Goal: Transaction & Acquisition: Download file/media

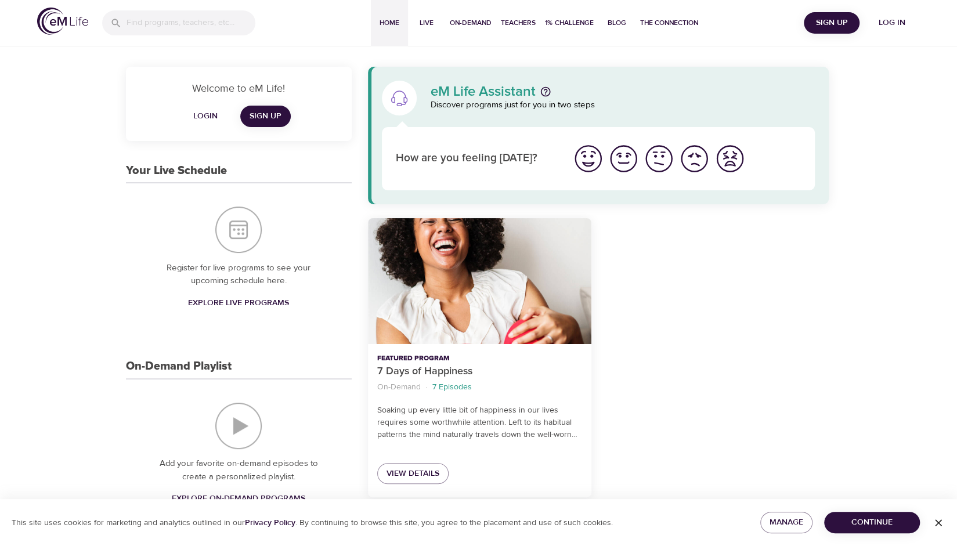
click at [889, 17] on span "Log in" at bounding box center [892, 23] width 46 height 15
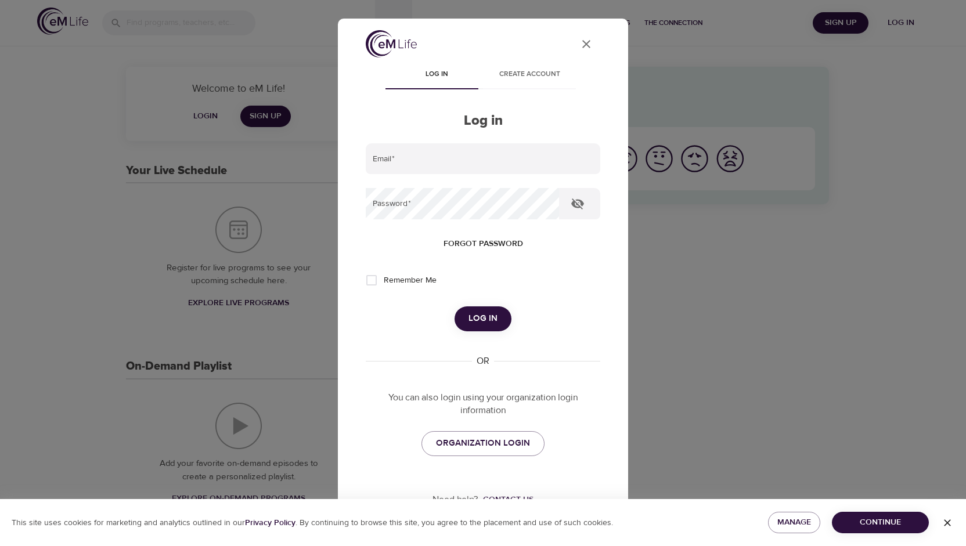
click at [377, 284] on input "Remember Me" at bounding box center [371, 280] width 24 height 24
checkbox input "true"
click at [393, 161] on input "email" at bounding box center [483, 158] width 234 height 31
type input "[EMAIL_ADDRESS][DOMAIN_NAME]"
click at [454, 306] on button "Log in" at bounding box center [482, 318] width 57 height 24
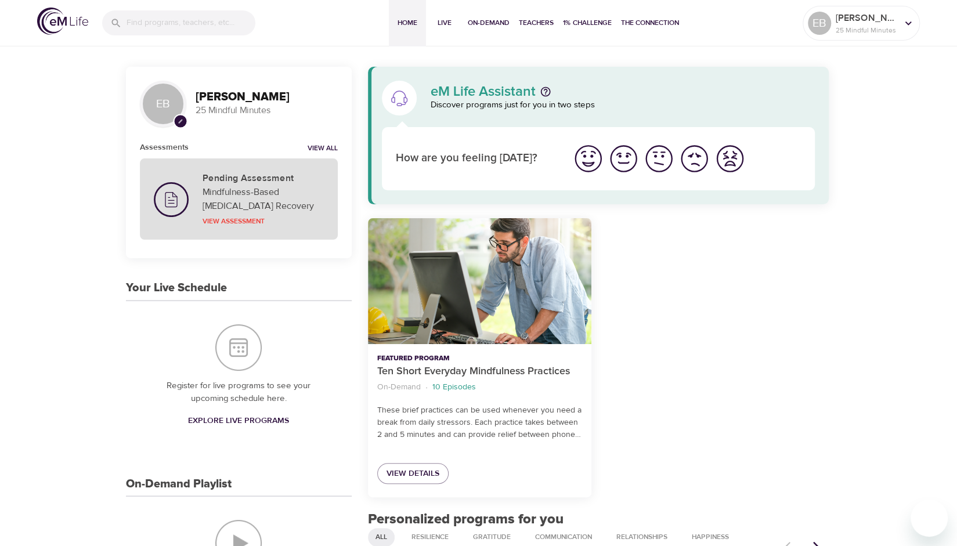
click at [245, 186] on p "Mindfulness-Based [MEDICAL_DATA] Recovery" at bounding box center [263, 199] width 121 height 28
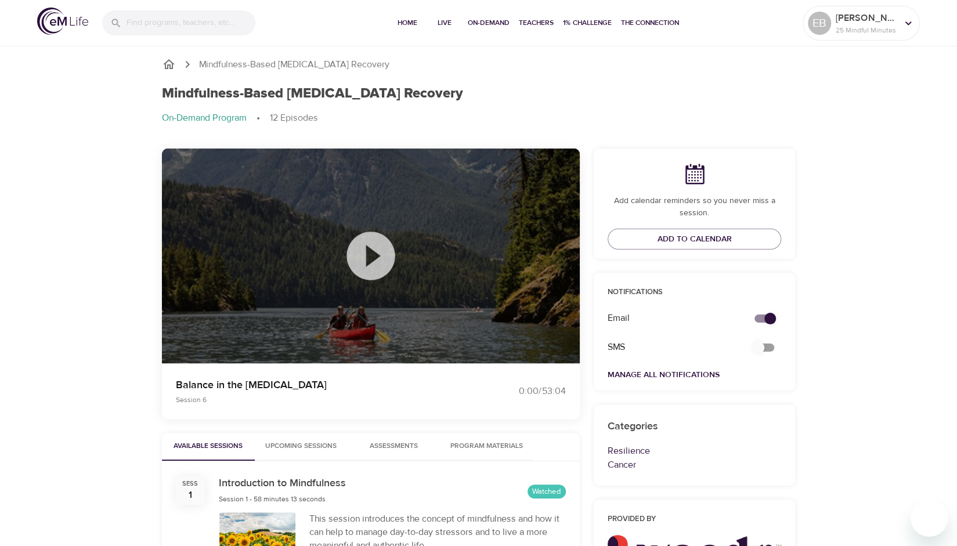
click at [463, 444] on span "Program Materials" at bounding box center [486, 447] width 79 height 12
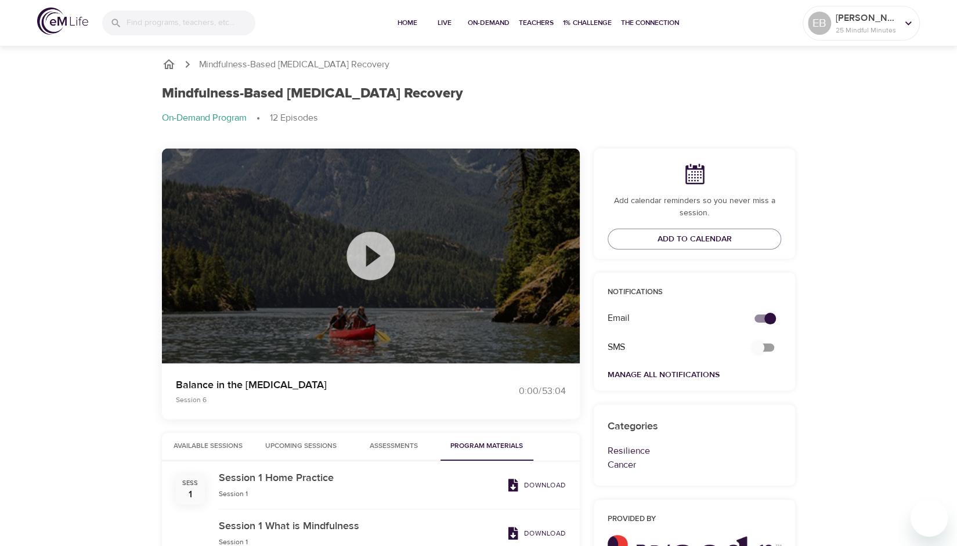
scroll to position [221, 0]
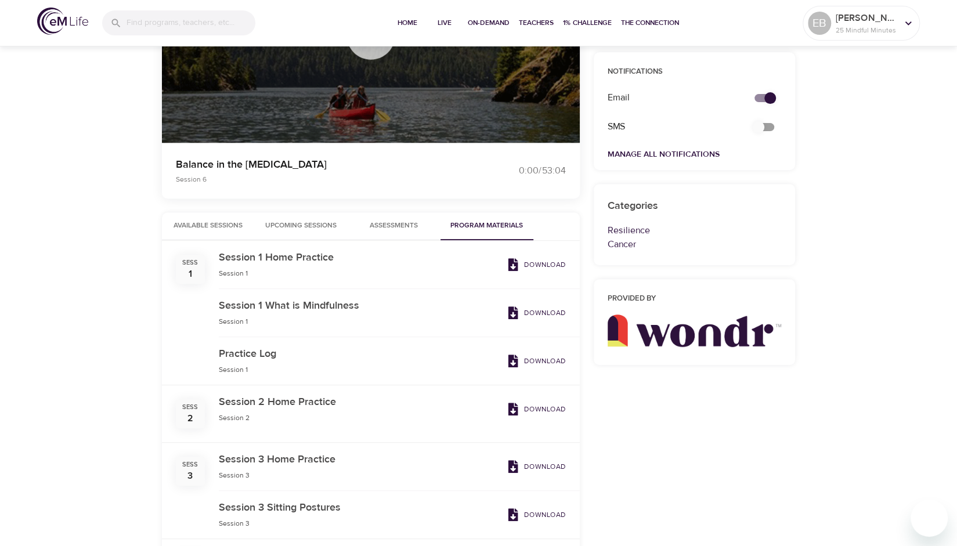
click at [302, 257] on h6 "Session 1 Home Practice" at bounding box center [360, 258] width 283 height 17
click at [534, 266] on p "Download" at bounding box center [545, 264] width 42 height 10
click at [532, 312] on p "Download" at bounding box center [545, 313] width 42 height 10
click at [534, 364] on p "Download" at bounding box center [545, 361] width 42 height 10
click at [544, 403] on span "Download" at bounding box center [536, 409] width 59 height 13
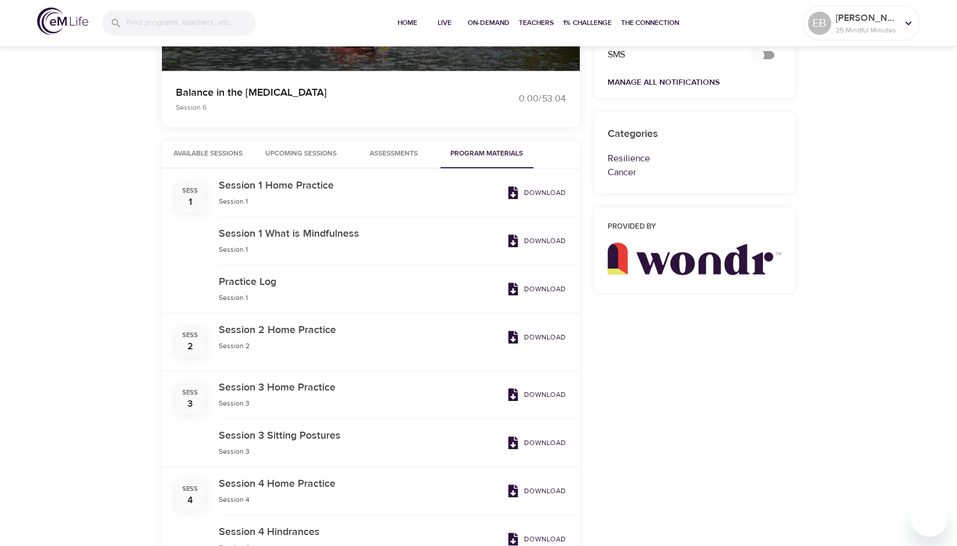
scroll to position [325, 0]
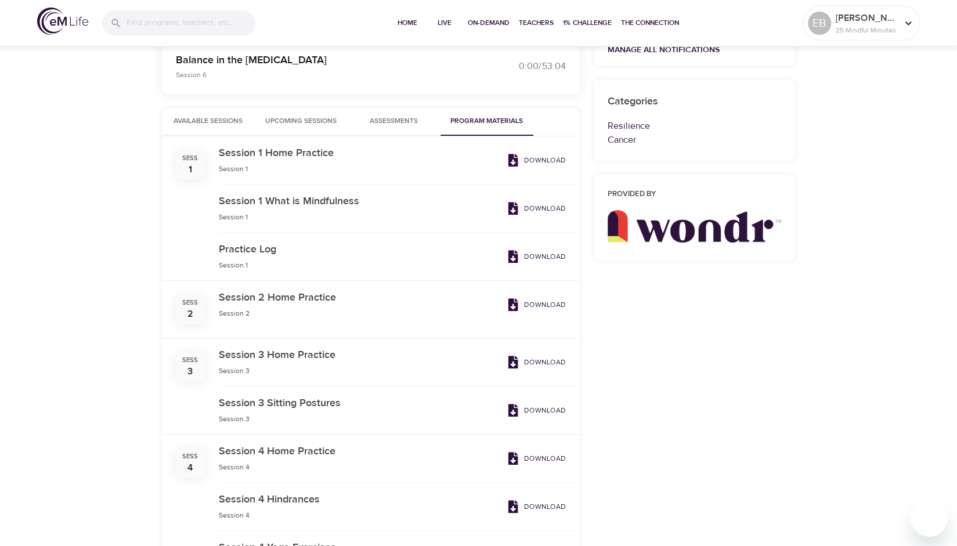
click at [539, 364] on p "Download" at bounding box center [545, 362] width 42 height 10
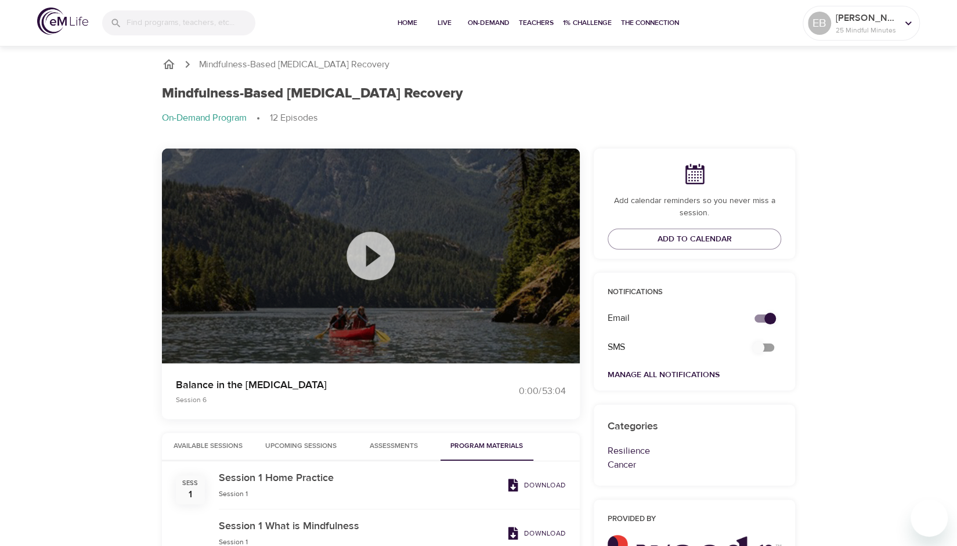
scroll to position [236, 0]
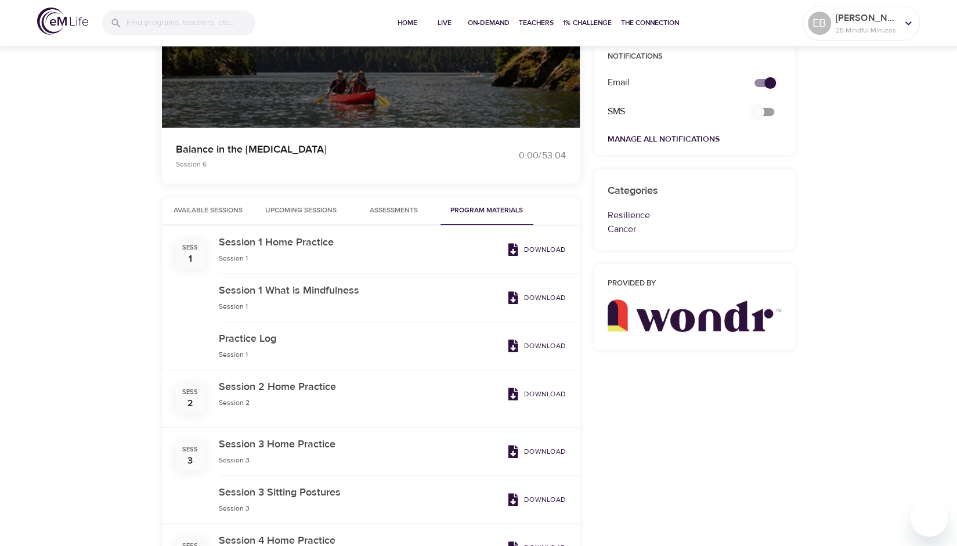
click at [541, 249] on p "Download" at bounding box center [545, 249] width 42 height 10
